Goal: Information Seeking & Learning: Learn about a topic

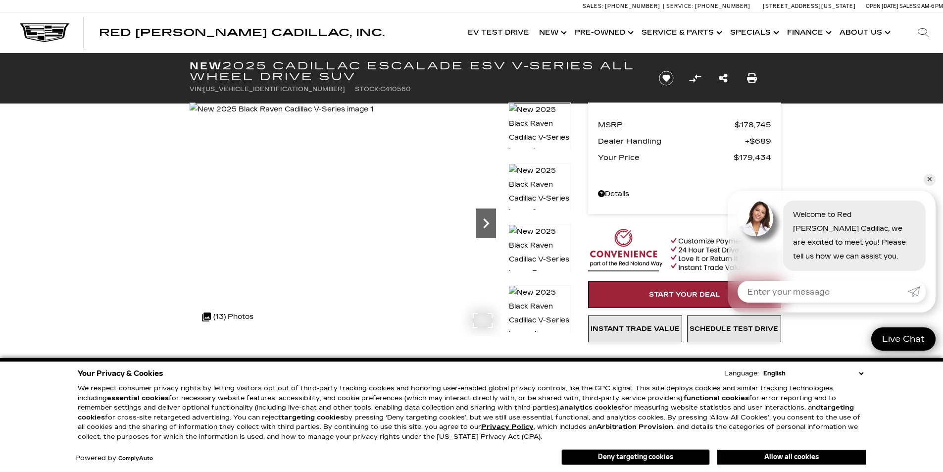
click at [493, 228] on icon "Next" at bounding box center [486, 223] width 20 height 20
click at [492, 226] on icon "Next" at bounding box center [486, 223] width 20 height 20
click at [492, 225] on icon "Next" at bounding box center [486, 223] width 20 height 20
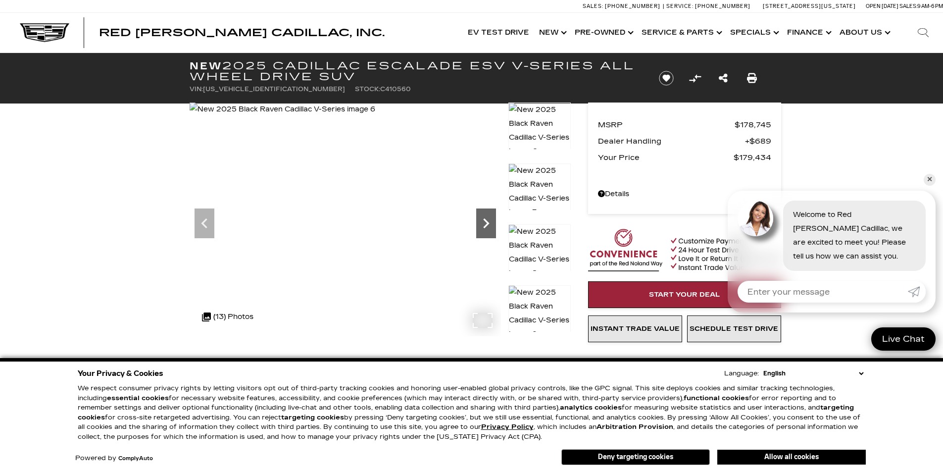
click at [492, 225] on icon "Next" at bounding box center [486, 223] width 20 height 20
click at [493, 220] on icon "Next" at bounding box center [486, 223] width 20 height 20
click at [487, 219] on icon "Next" at bounding box center [486, 223] width 20 height 20
click at [484, 223] on icon "Next" at bounding box center [486, 223] width 20 height 20
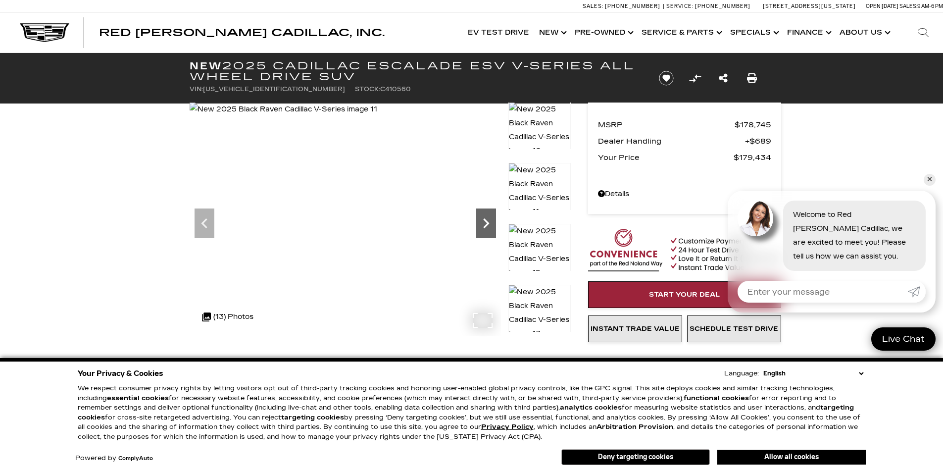
click at [486, 227] on icon "Next" at bounding box center [486, 223] width 6 height 10
click at [486, 225] on icon "Next" at bounding box center [486, 223] width 6 height 10
click at [379, 116] on img at bounding box center [284, 109] width 189 height 14
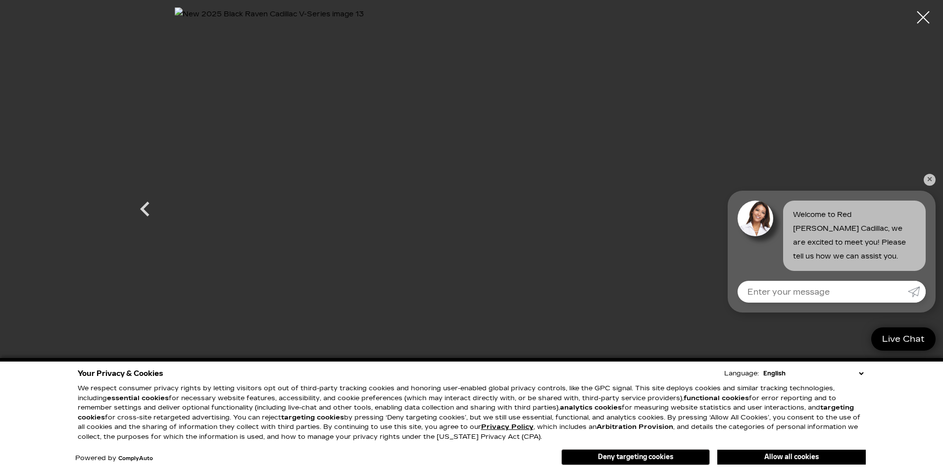
click at [924, 177] on div at bounding box center [471, 236] width 943 height 472
click at [927, 177] on link "✕" at bounding box center [930, 180] width 12 height 12
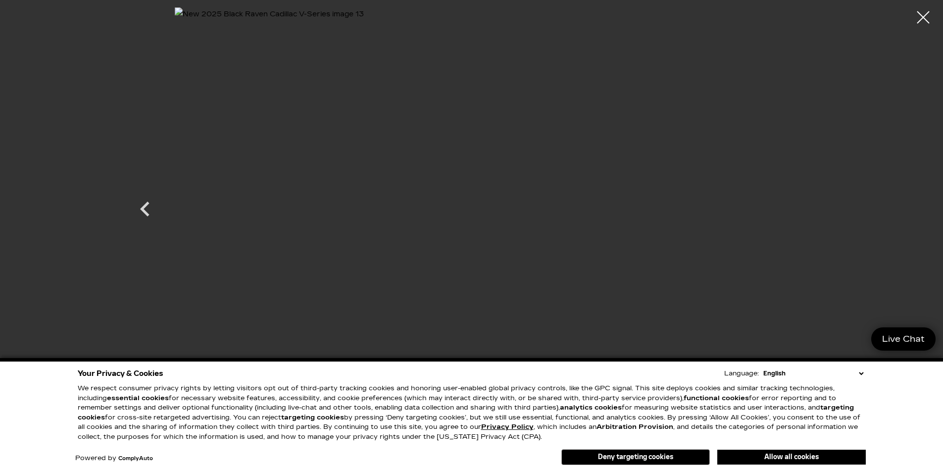
click at [774, 199] on div at bounding box center [471, 199] width 693 height 385
click at [148, 206] on icon "Previous" at bounding box center [145, 209] width 30 height 30
click at [149, 206] on icon "Previous" at bounding box center [145, 209] width 30 height 30
click at [137, 206] on icon "Previous" at bounding box center [145, 209] width 30 height 30
click at [795, 205] on icon "Next" at bounding box center [799, 209] width 30 height 30
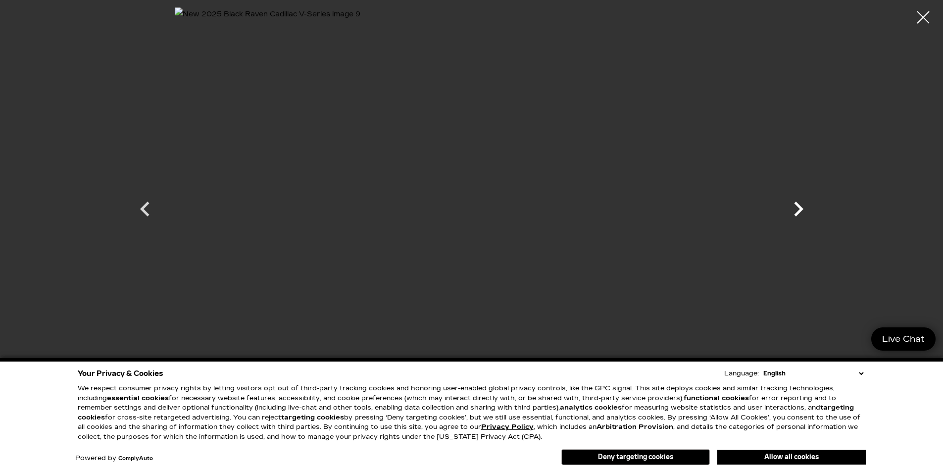
click at [804, 198] on icon "Next" at bounding box center [799, 209] width 30 height 30
click at [798, 205] on icon "Next" at bounding box center [798, 209] width 9 height 15
click at [799, 205] on icon "Next" at bounding box center [798, 209] width 9 height 15
click at [800, 205] on icon "Next" at bounding box center [799, 209] width 30 height 30
click at [800, 208] on div at bounding box center [471, 199] width 693 height 385
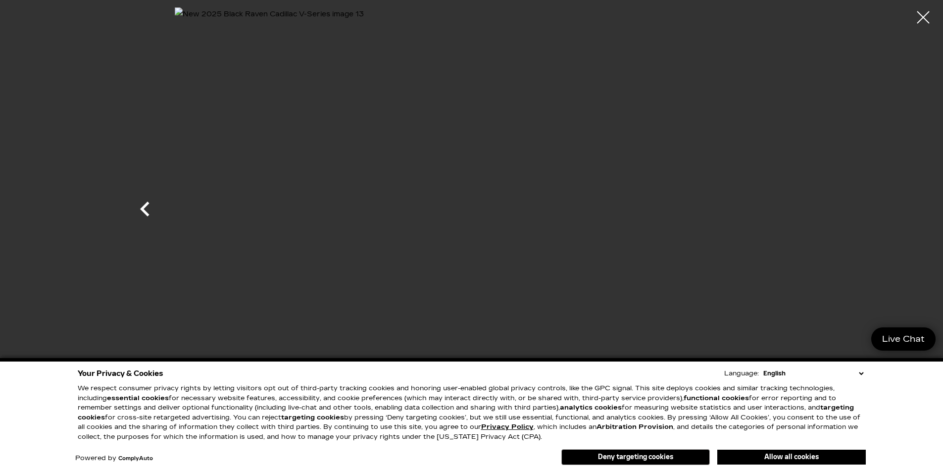
click at [157, 204] on icon "Previous" at bounding box center [145, 209] width 30 height 30
click at [155, 203] on icon "Previous" at bounding box center [145, 209] width 30 height 30
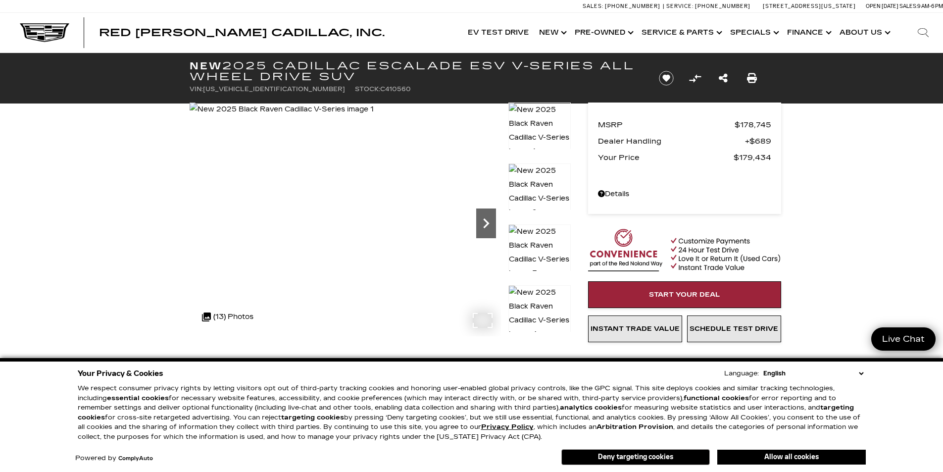
click at [482, 215] on icon "Next" at bounding box center [486, 223] width 20 height 20
